Goal: Information Seeking & Learning: Learn about a topic

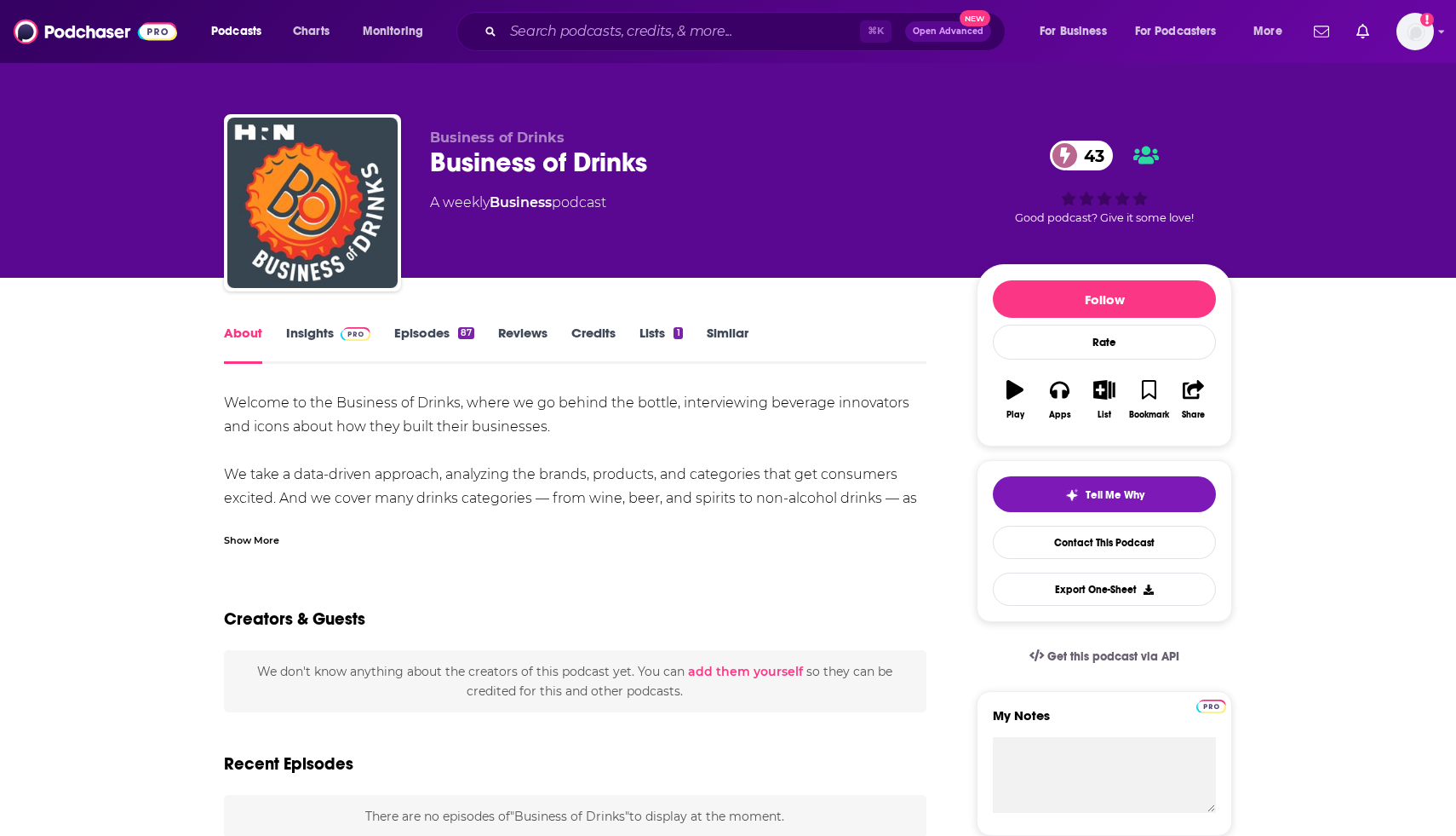
click at [1435, 31] on div "Podcasts Charts Monitoring ⌘ K Open Advanced New For Business For Podcasters Mo…" at bounding box center [728, 31] width 1456 height 63
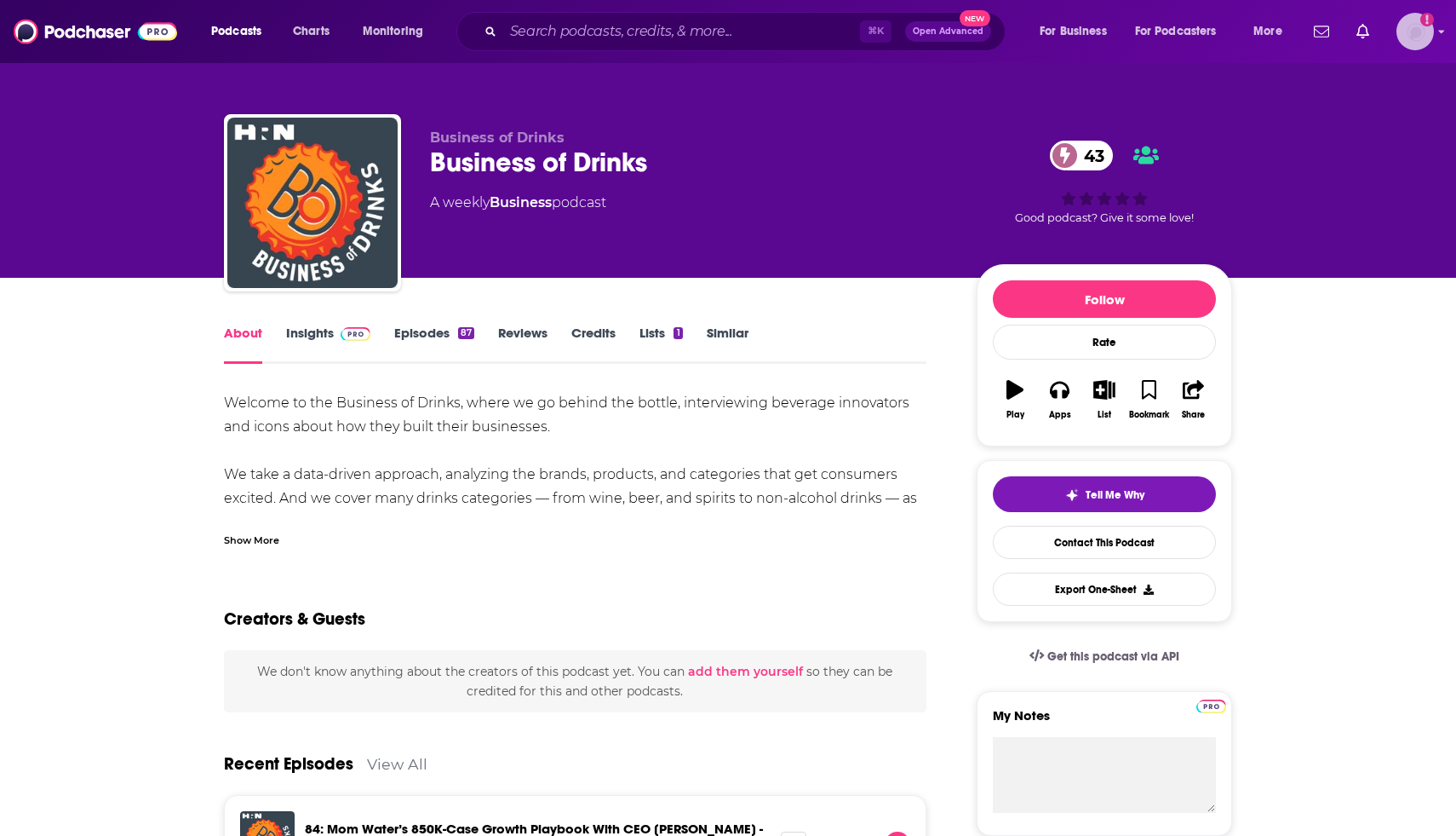
click at [1433, 36] on div "Logged in as jlehan.rfb" at bounding box center [1415, 31] width 37 height 37
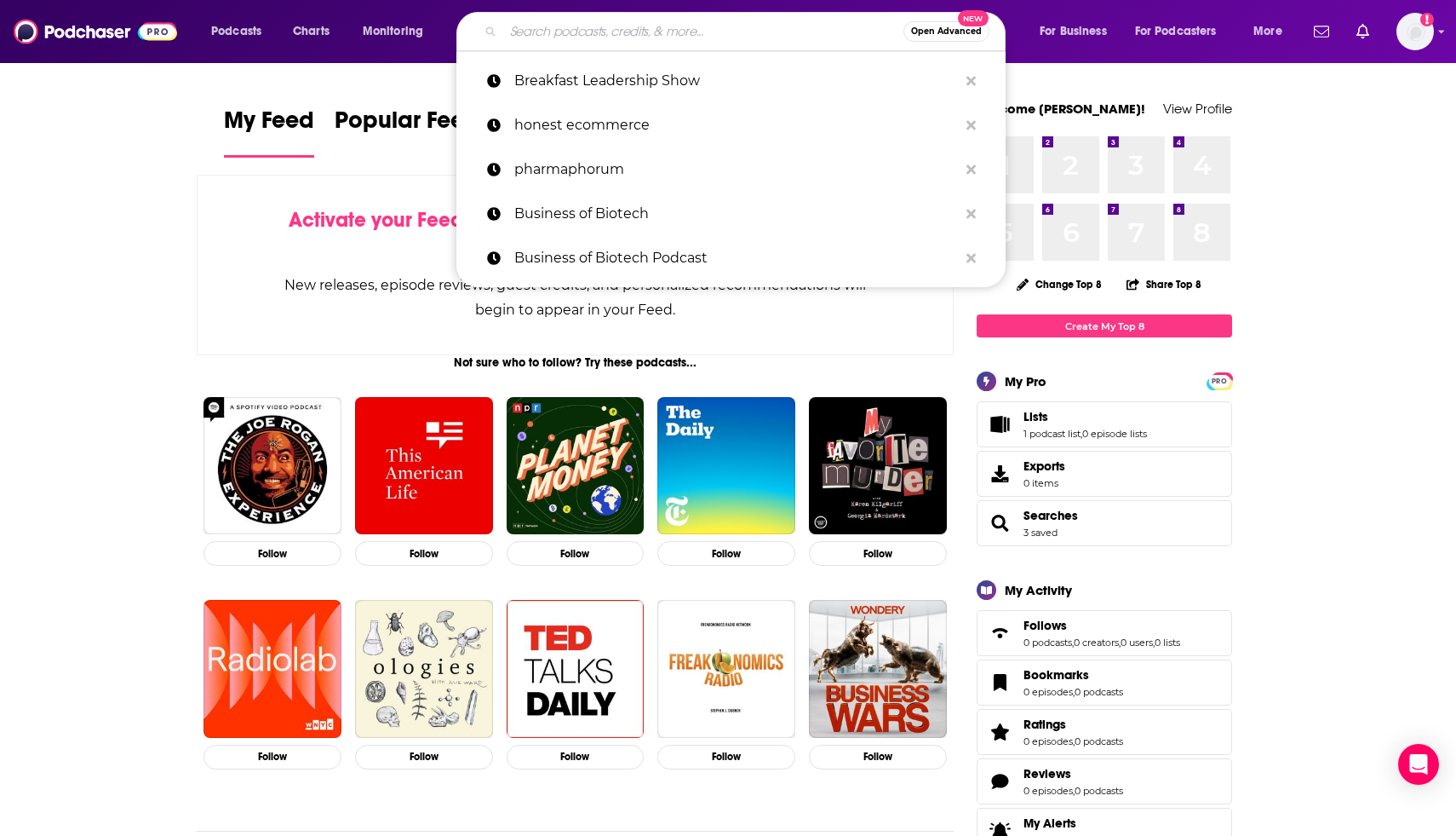
click at [572, 29] on input "Search podcasts, credits, & more..." at bounding box center [703, 31] width 400 height 28
click at [579, 178] on p "pharmaphorum" at bounding box center [735, 170] width 444 height 44
type input "pharmaphorum"
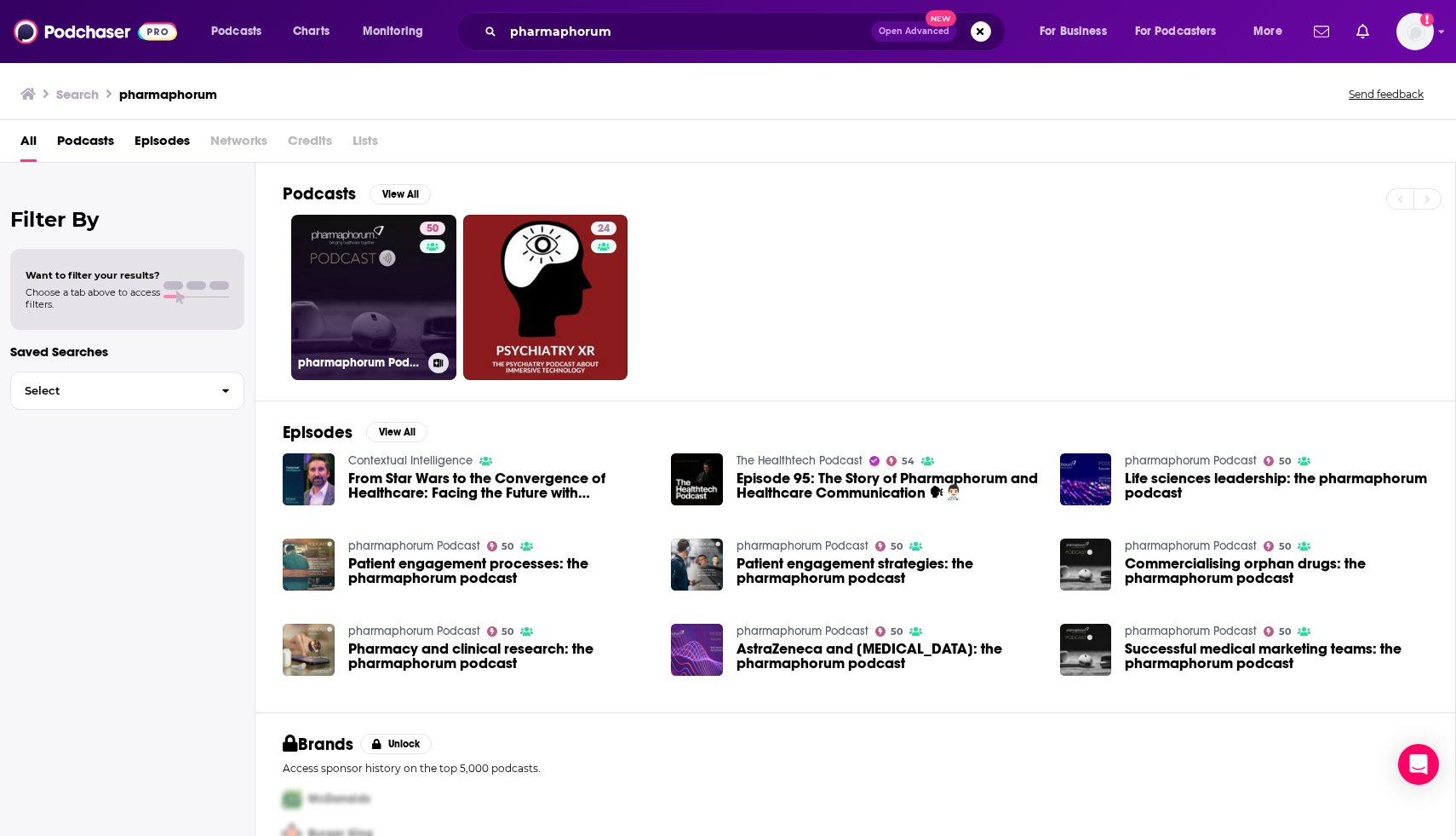
click at [332, 273] on link "50 pharmaphorum Podcast" at bounding box center [374, 297] width 165 height 165
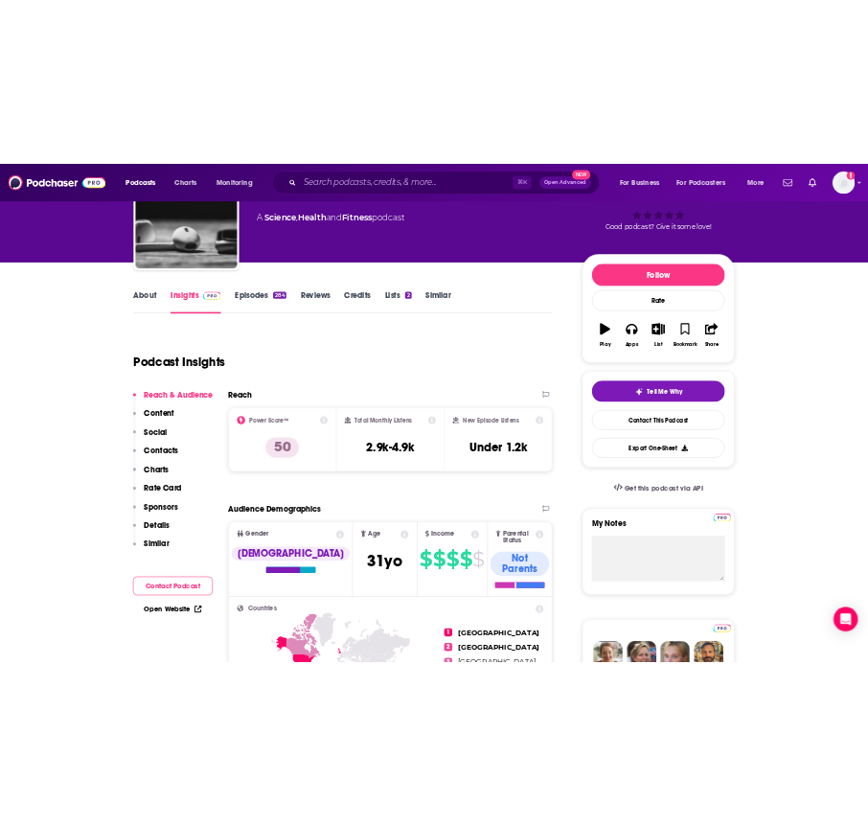
scroll to position [129, 0]
